Goal: Find specific page/section: Find specific page/section

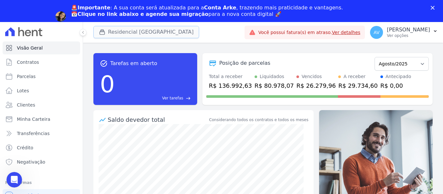
click at [157, 35] on button "Residencial [GEOGRAPHIC_DATA]" at bounding box center [146, 32] width 106 height 12
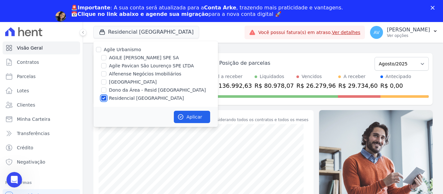
click at [104, 97] on input "Residencial [GEOGRAPHIC_DATA]" at bounding box center [103, 98] width 5 height 5
checkbox input "false"
click at [103, 74] on input "Alfenense Negócios Imobiliários" at bounding box center [103, 73] width 5 height 5
checkbox input "true"
click at [193, 117] on button "Aplicar" at bounding box center [192, 117] width 36 height 12
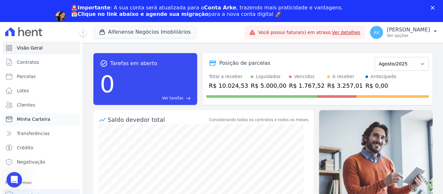
click at [36, 118] on span "Minha Carteira" at bounding box center [33, 119] width 33 height 6
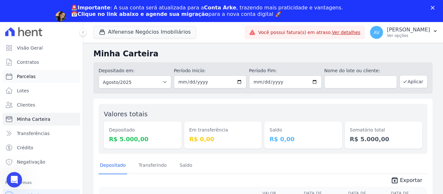
click at [27, 77] on span "Parcelas" at bounding box center [26, 76] width 19 height 6
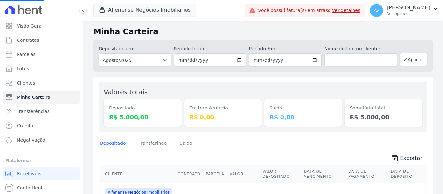
select select
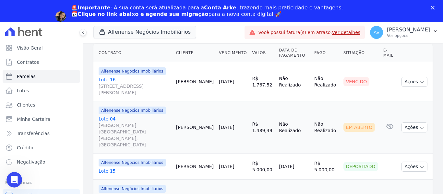
scroll to position [170, 0]
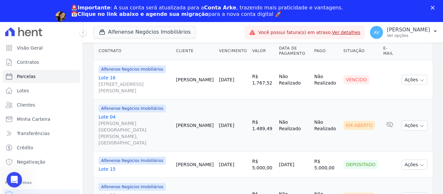
click at [111, 75] on link "Lote [GEOGRAPHIC_DATA][STREET_ADDRESS][PERSON_NAME]" at bounding box center [135, 84] width 72 height 19
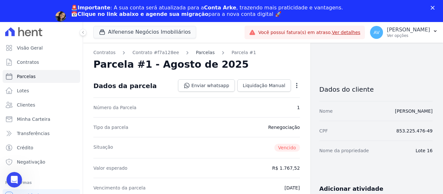
click at [196, 51] on link "Parcelas" at bounding box center [205, 52] width 19 height 7
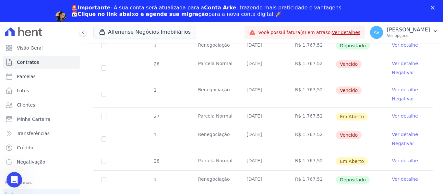
scroll to position [357, 0]
